Goal: Transaction & Acquisition: Subscribe to service/newsletter

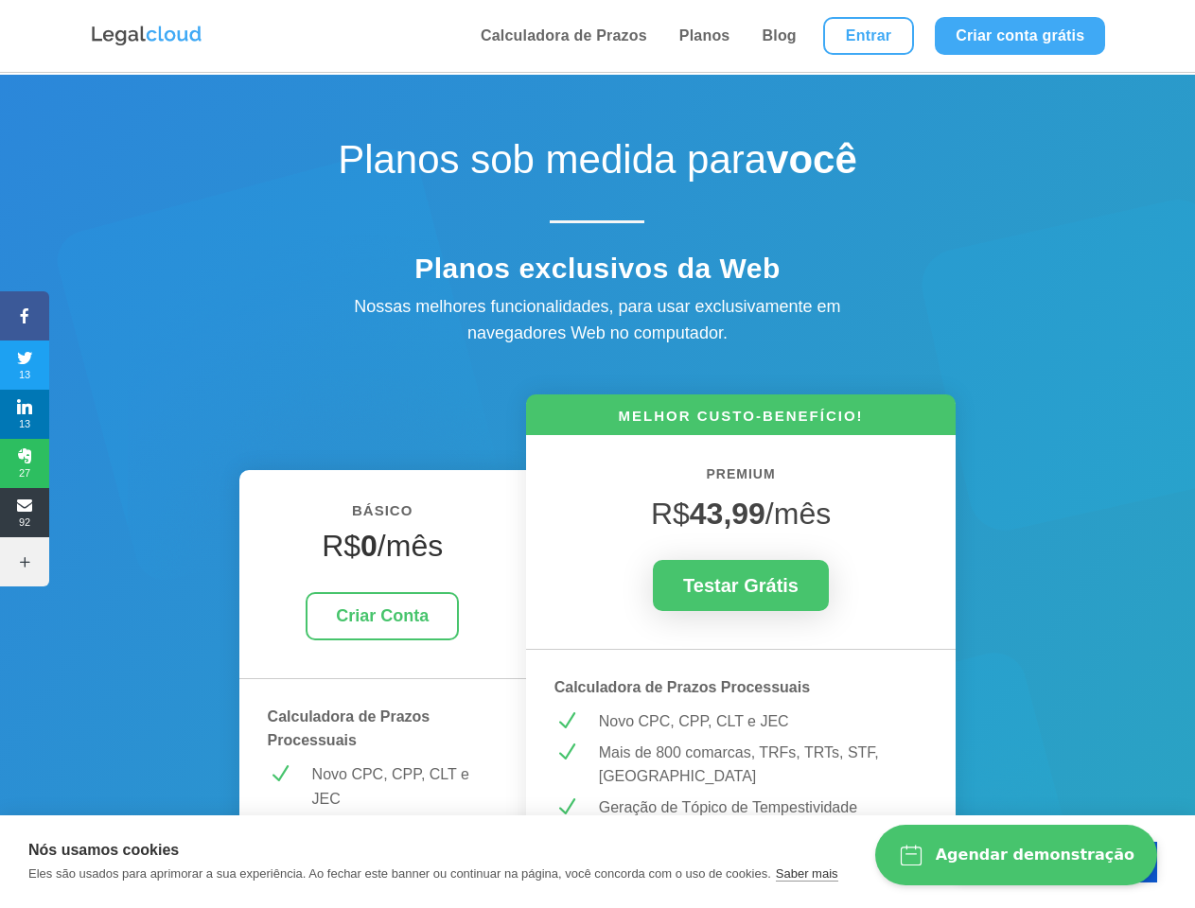
click at [25, 316] on icon at bounding box center [24, 315] width 49 height 15
click at [25, 365] on span "13" at bounding box center [24, 365] width 49 height 30
click at [25, 414] on span "13" at bounding box center [24, 414] width 49 height 30
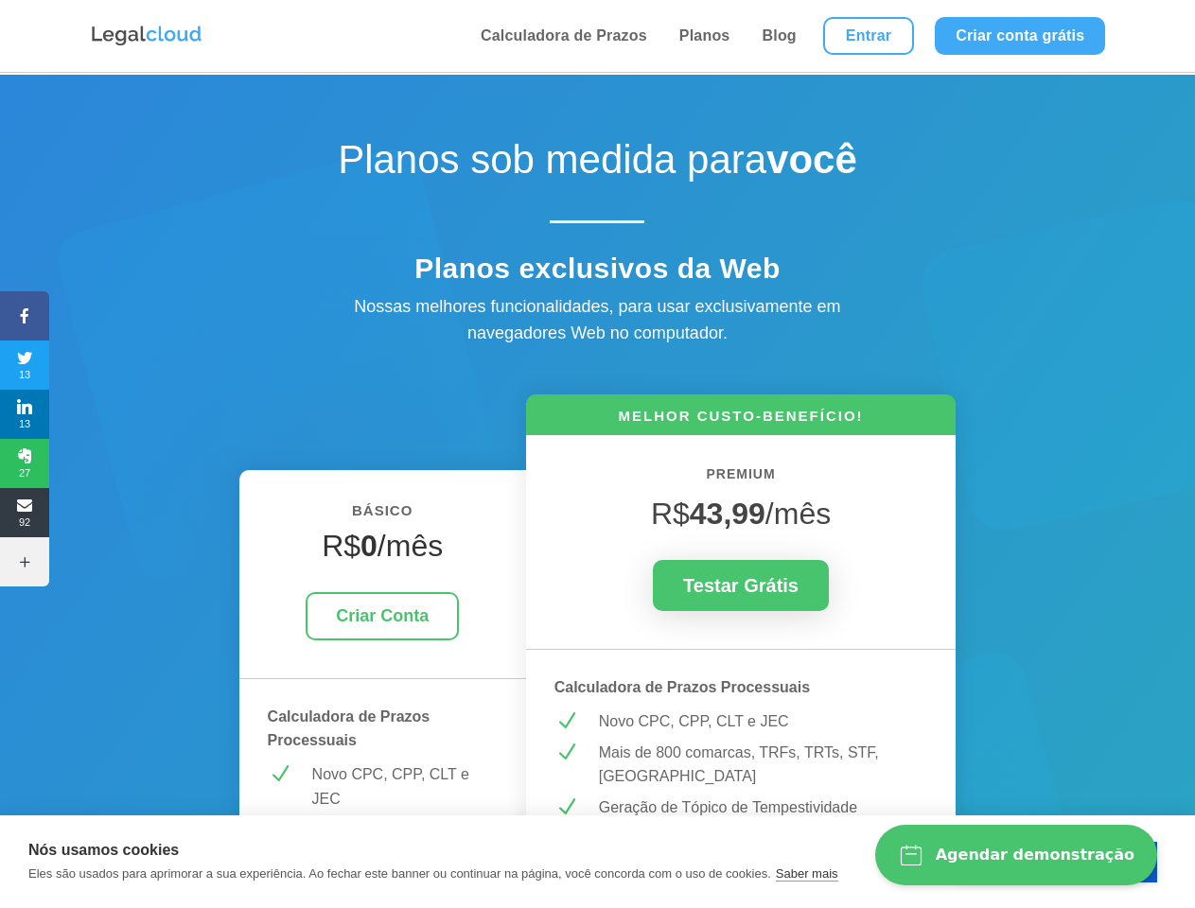
click at [25, 464] on span "27" at bounding box center [24, 463] width 49 height 30
click at [25, 513] on span "92" at bounding box center [24, 513] width 49 height 30
click at [25, 562] on icon at bounding box center [24, 561] width 49 height 15
